Goal: Information Seeking & Learning: Learn about a topic

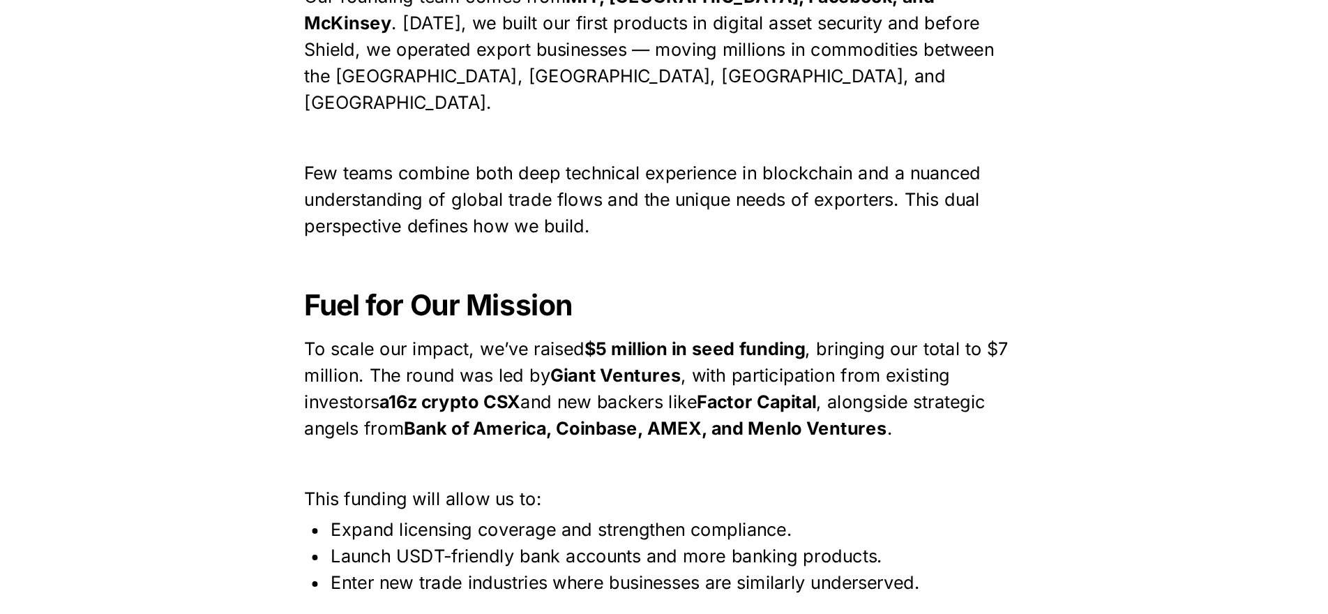
scroll to position [1678, 0]
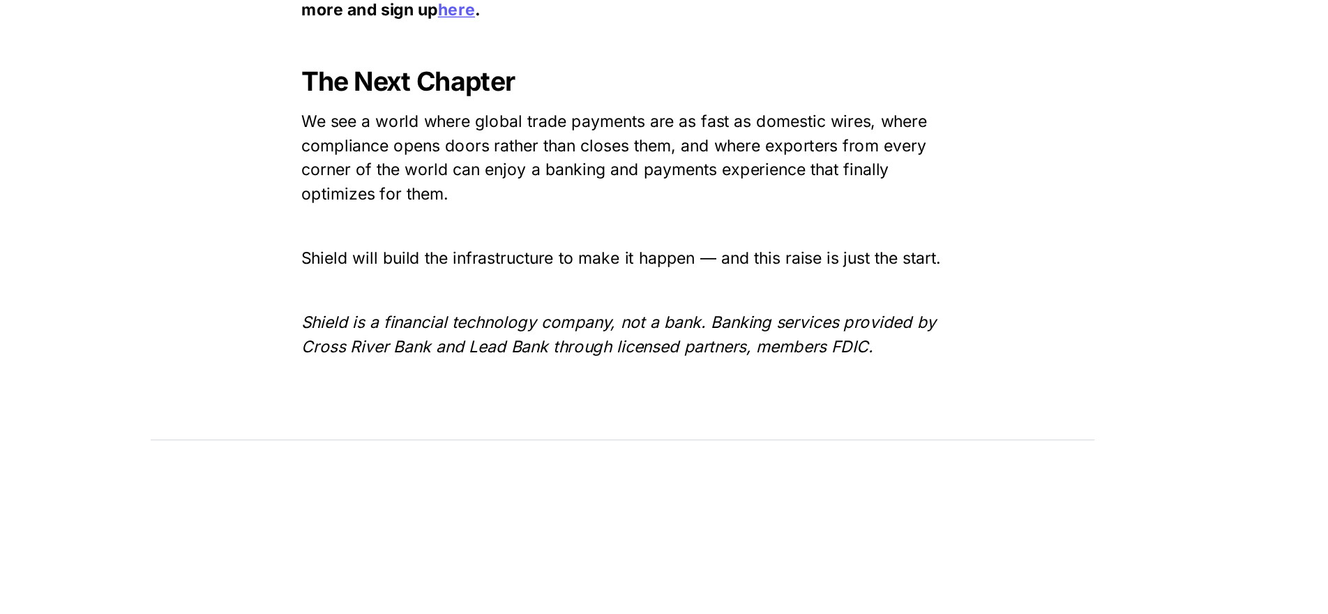
scroll to position [2133, 0]
